Goal: Find specific page/section: Find specific page/section

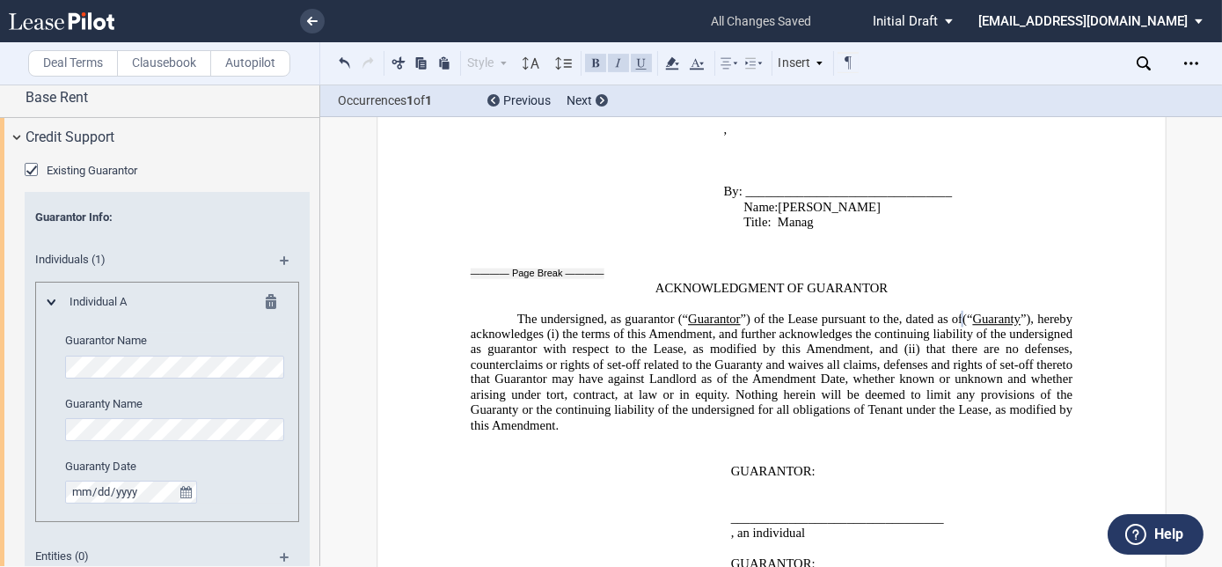
scroll to position [135, 0]
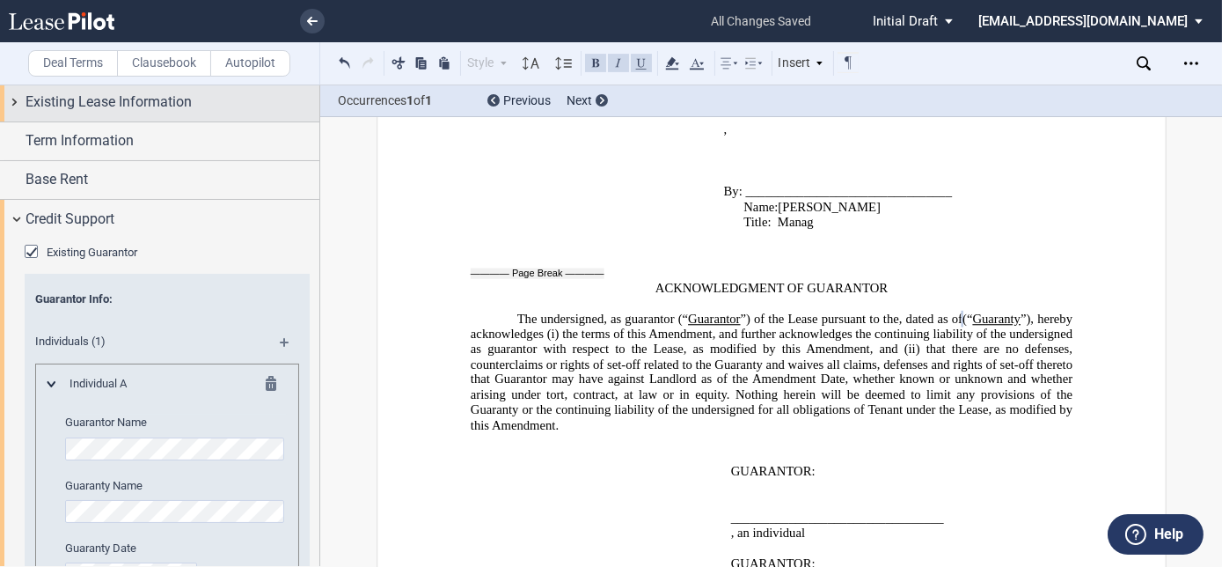
click at [32, 248] on div "Existing Guarantor" at bounding box center [34, 254] width 18 height 18
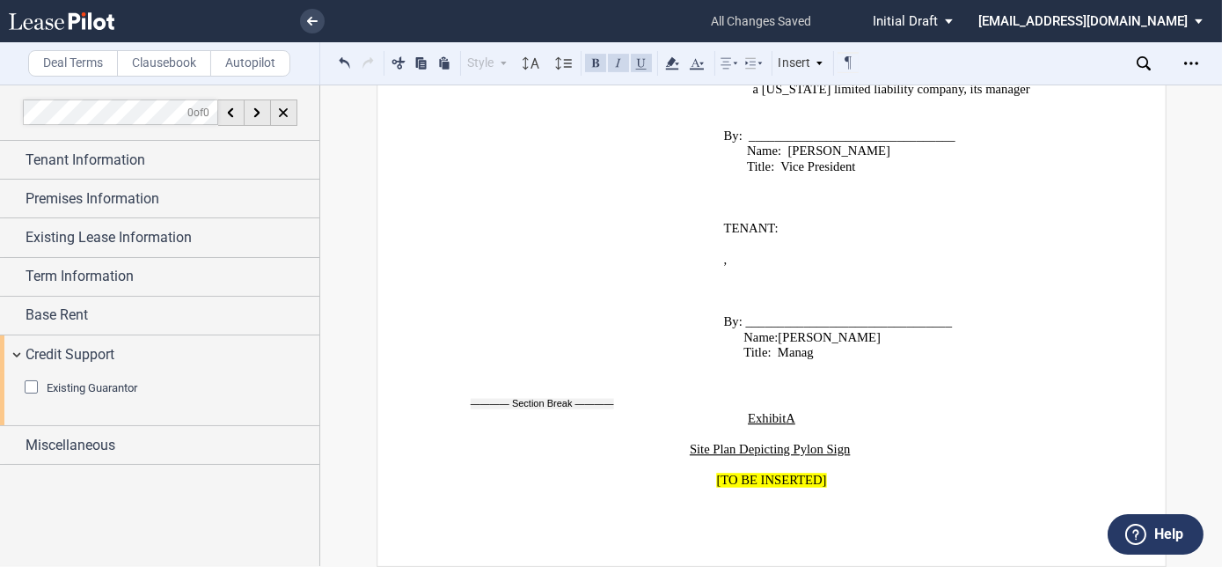
scroll to position [0, 0]
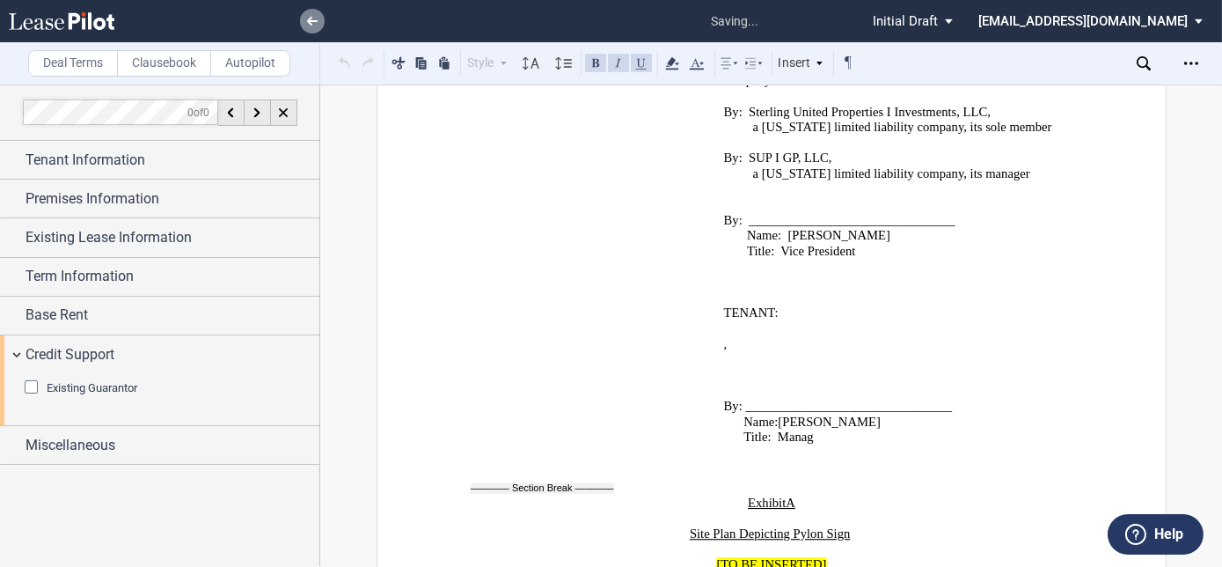
click at [311, 17] on icon at bounding box center [312, 21] width 11 height 9
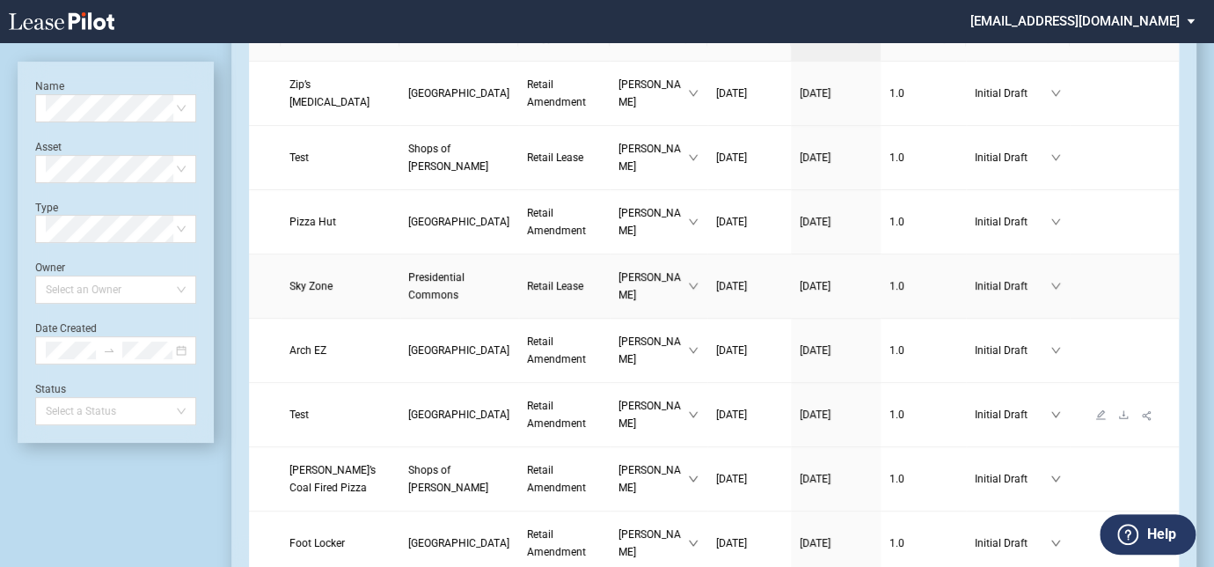
scroll to position [159, 0]
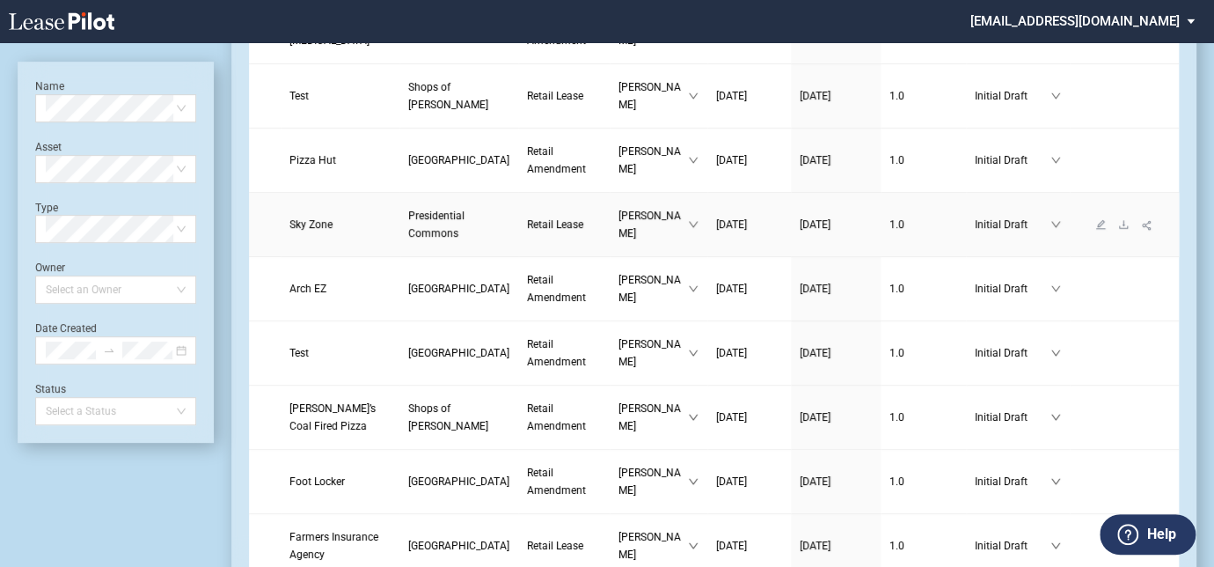
drag, startPoint x: 409, startPoint y: 234, endPoint x: 418, endPoint y: 231, distance: 9.2
click at [409, 234] on span "Presidential Commons" at bounding box center [436, 224] width 56 height 30
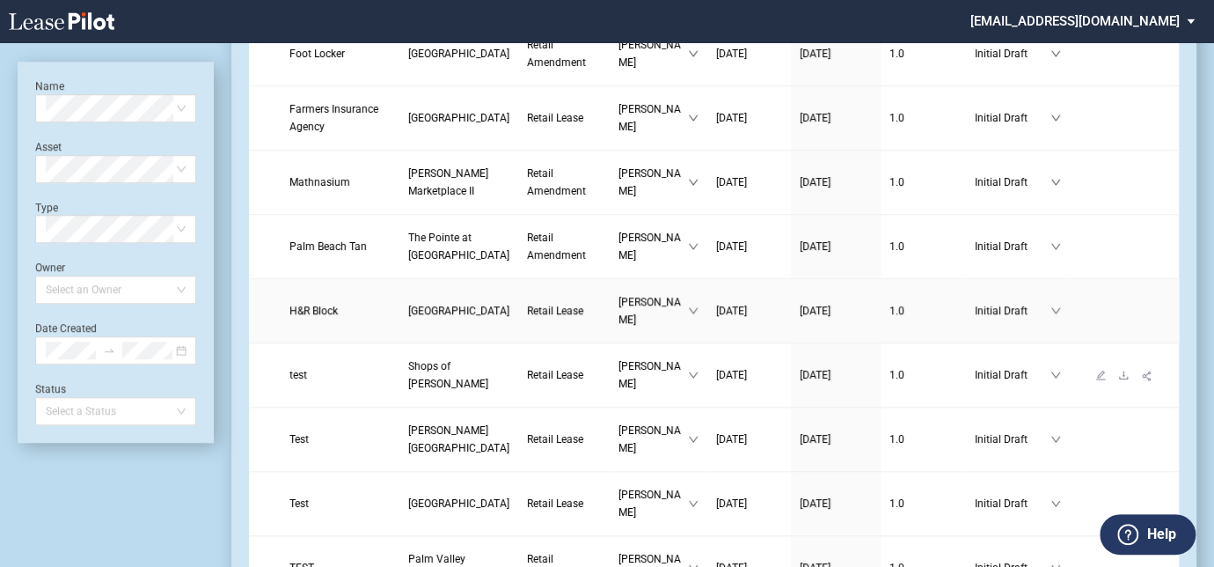
scroll to position [800, 0]
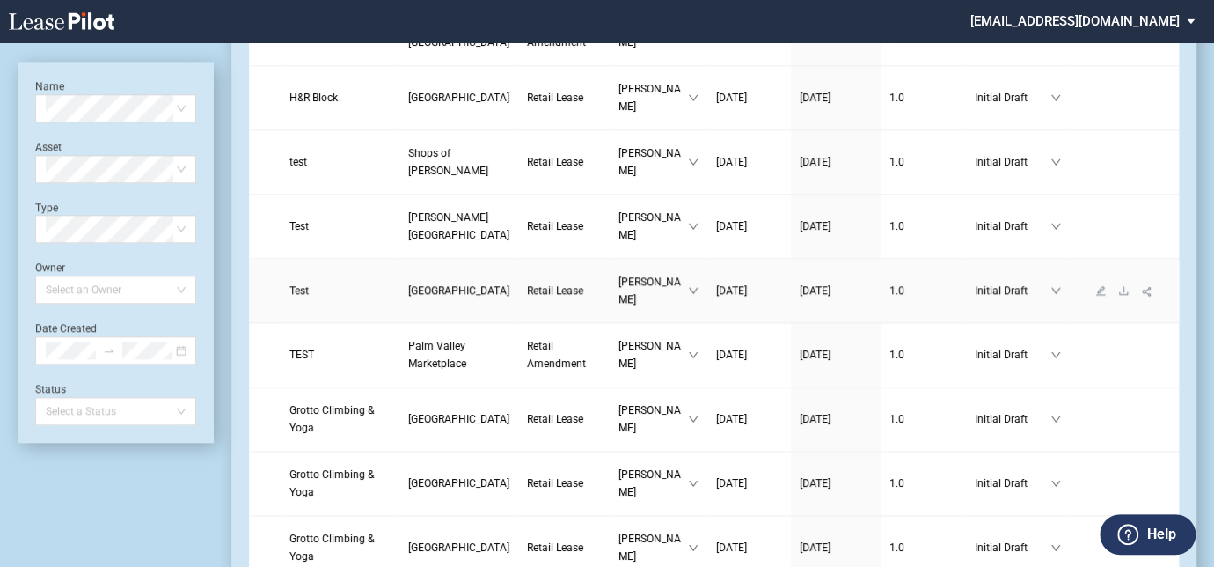
click at [408, 296] on span "[GEOGRAPHIC_DATA]" at bounding box center [458, 290] width 101 height 12
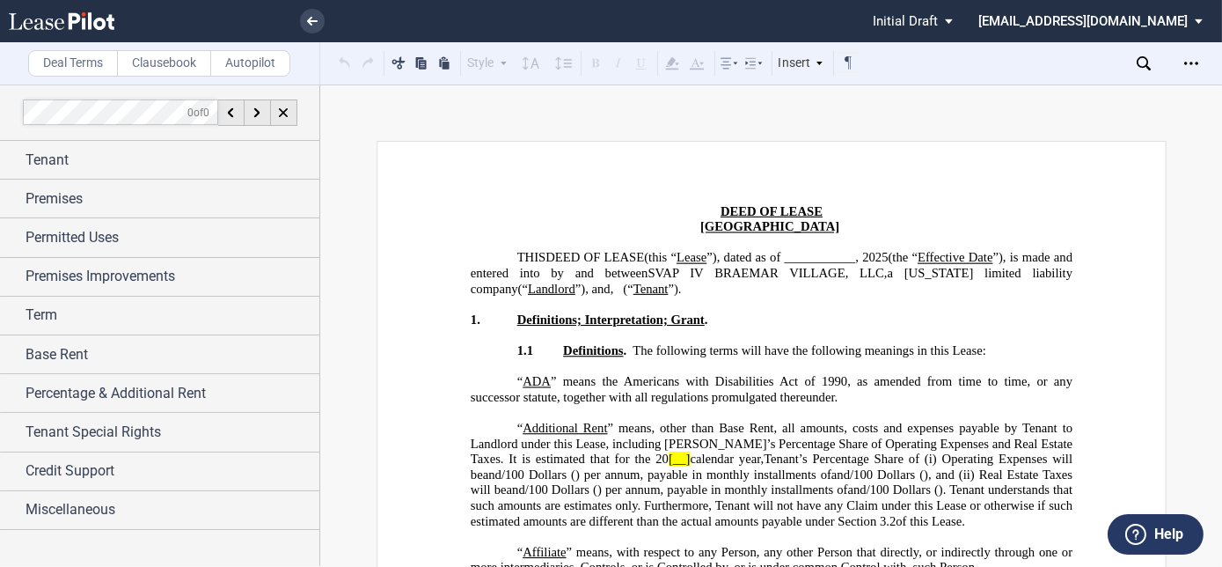
scroll to position [399, 0]
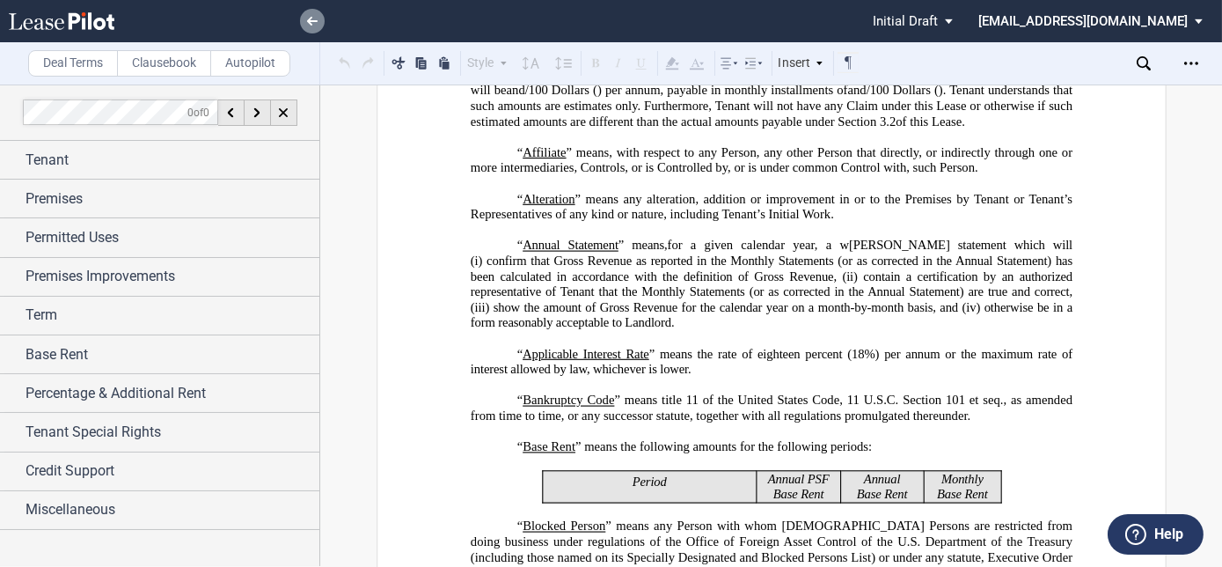
click at [304, 11] on link at bounding box center [312, 21] width 25 height 25
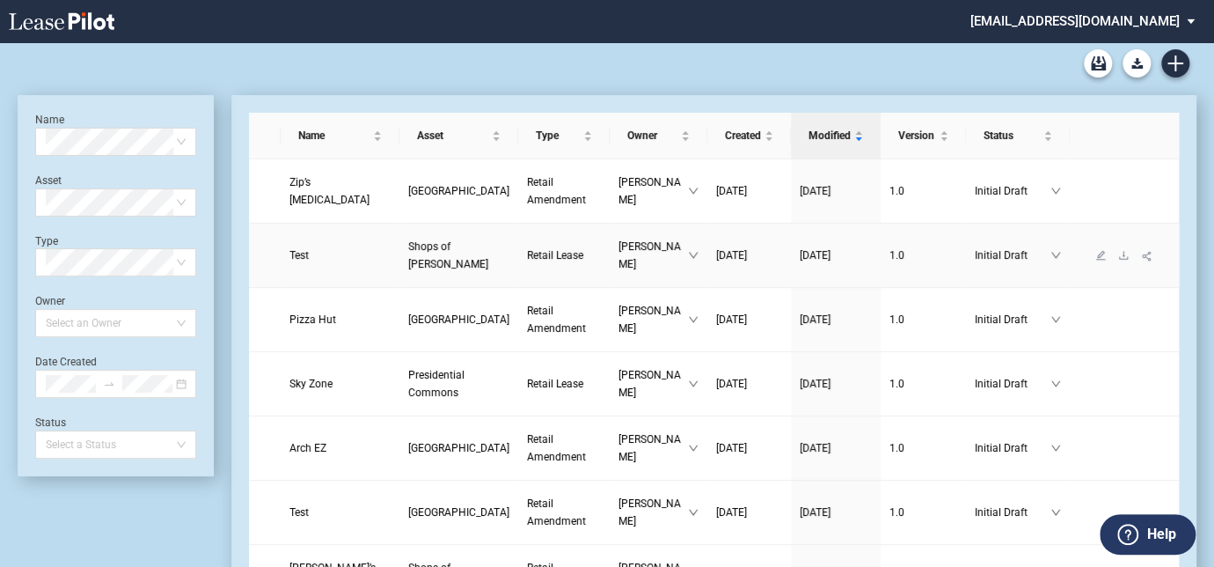
click at [527, 261] on span "Retail Lease" at bounding box center [555, 255] width 56 height 12
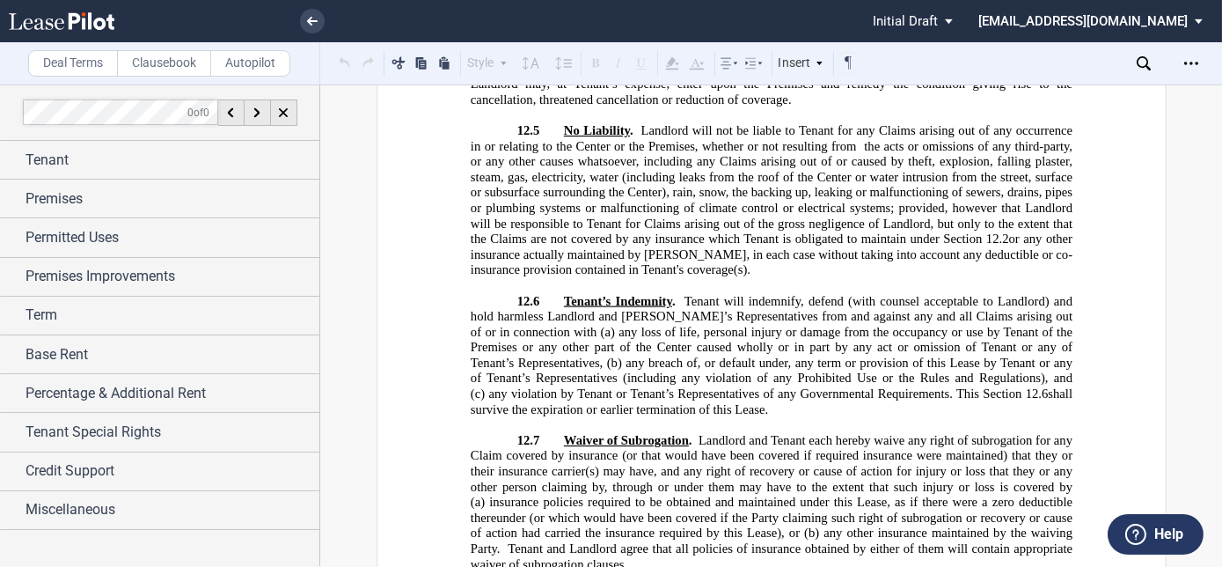
scroll to position [14592, 0]
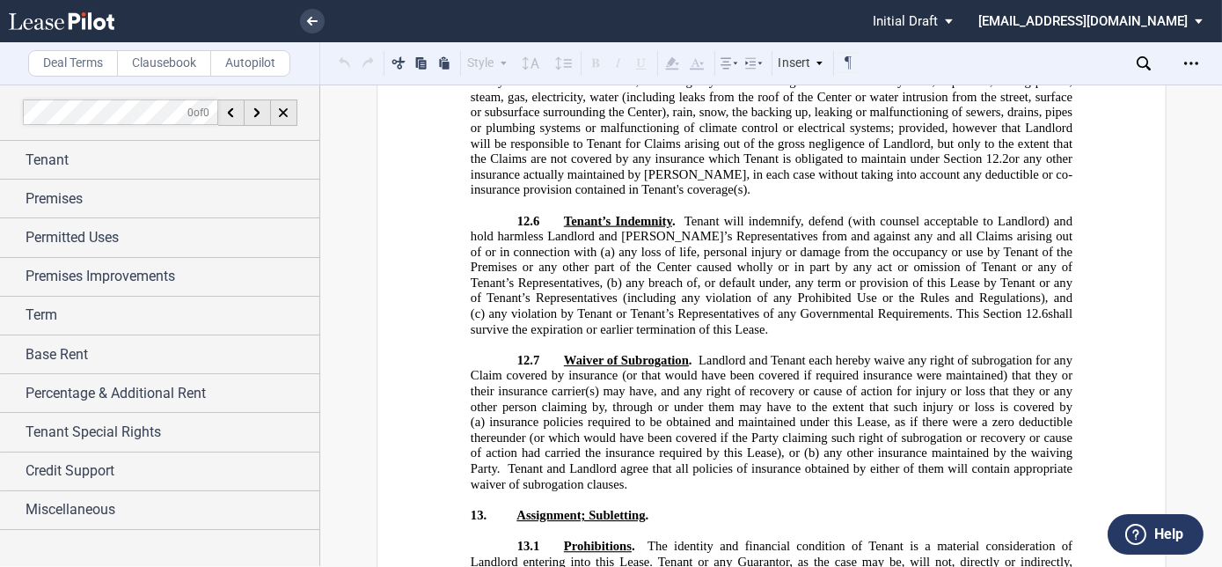
drag, startPoint x: 300, startPoint y: 18, endPoint x: 327, endPoint y: 18, distance: 27.3
click at [303, 18] on link at bounding box center [312, 21] width 25 height 25
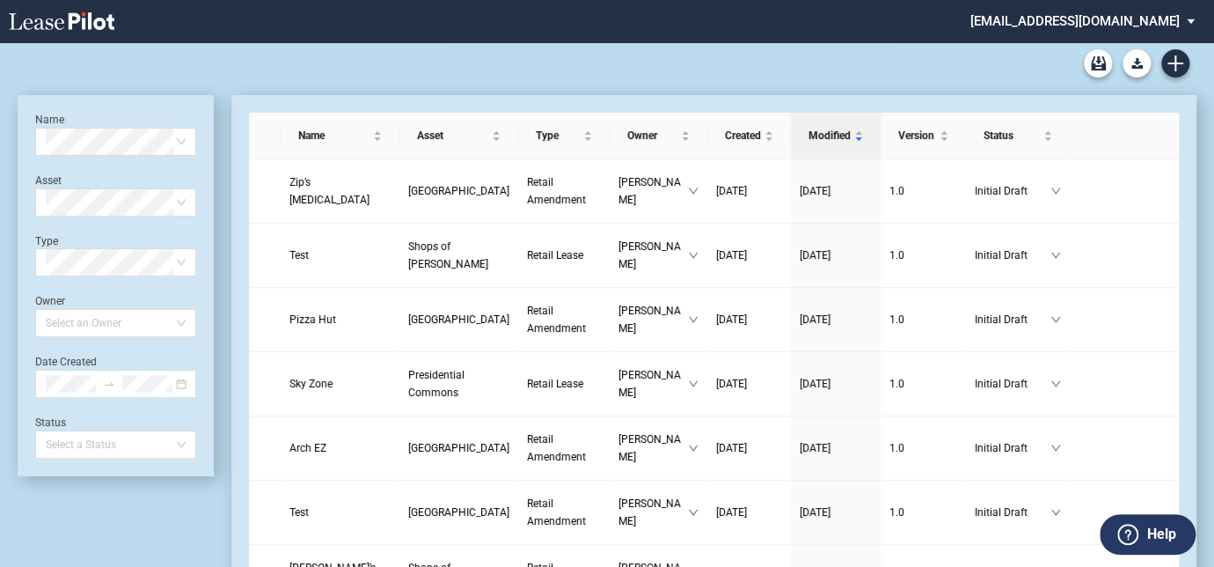
click at [1046, 64] on div "Lease Blank Form - Generic Lease Blank Form - [US_STATE] Lease Blank Form - [US…" at bounding box center [607, 63] width 1179 height 42
